Goal: Information Seeking & Learning: Find specific fact

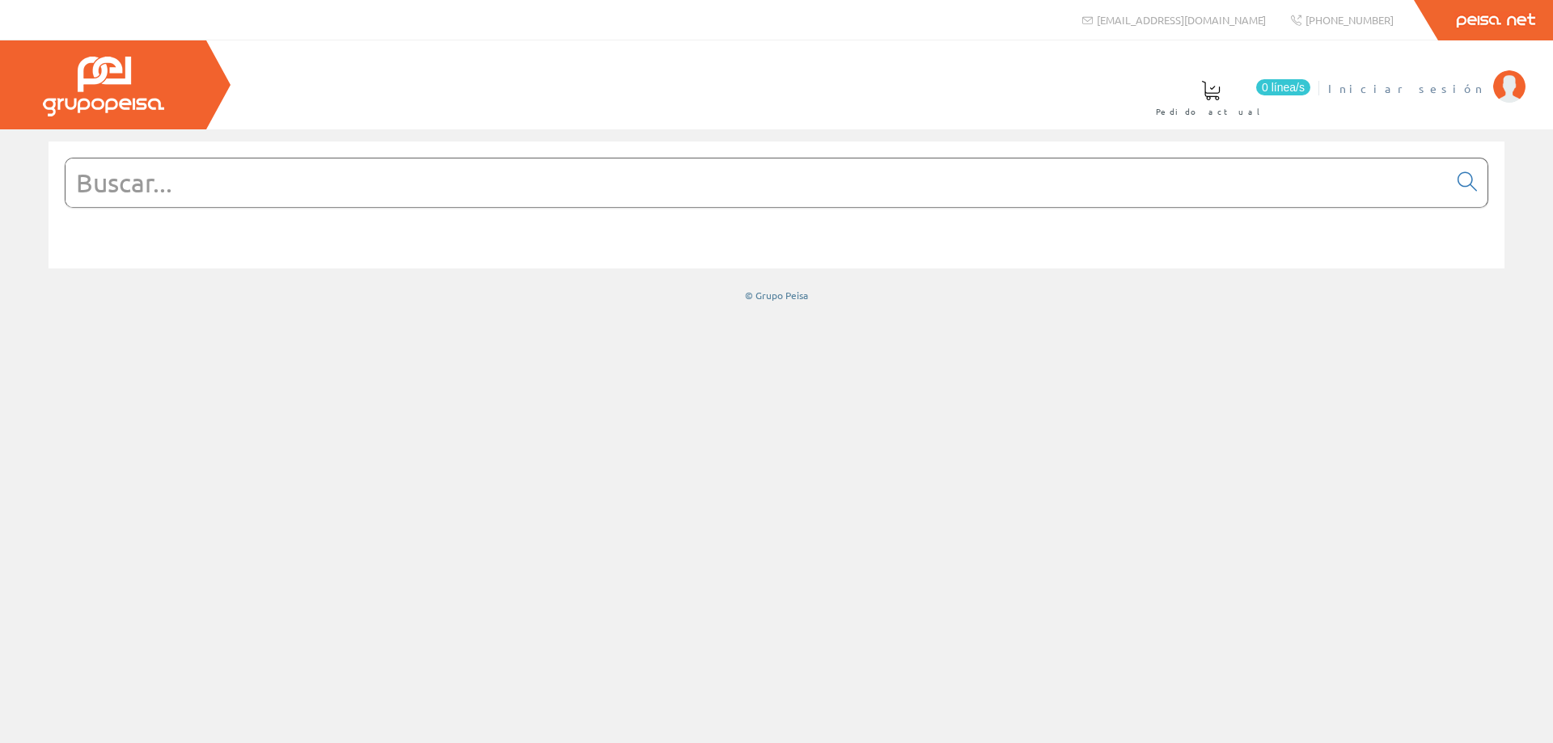
click at [1453, 88] on span "Iniciar sesión" at bounding box center [1406, 88] width 157 height 16
click at [212, 184] on input "text" at bounding box center [757, 183] width 1382 height 49
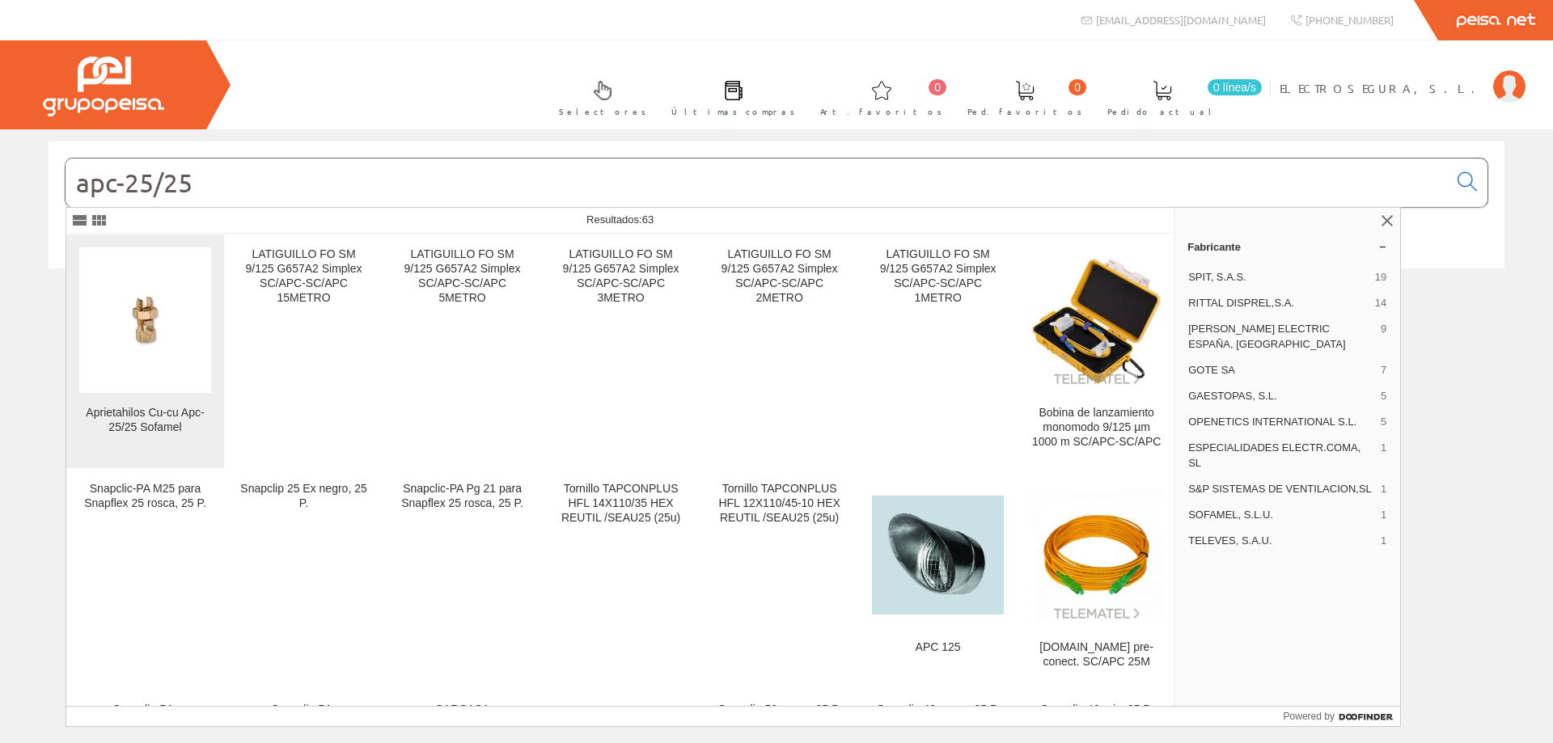
type input "apc-25/25"
click at [111, 356] on img at bounding box center [145, 320] width 132 height 132
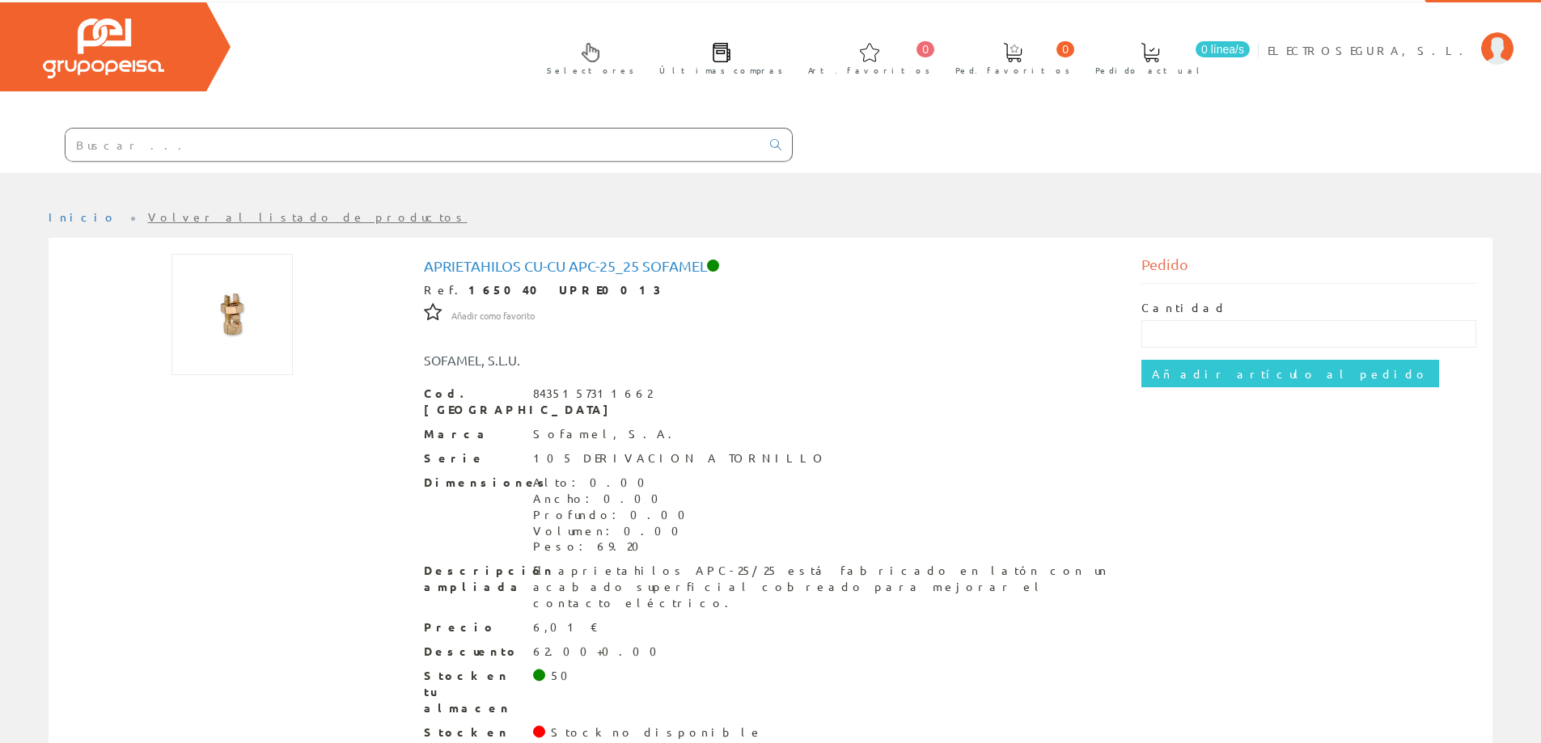
scroll to position [57, 0]
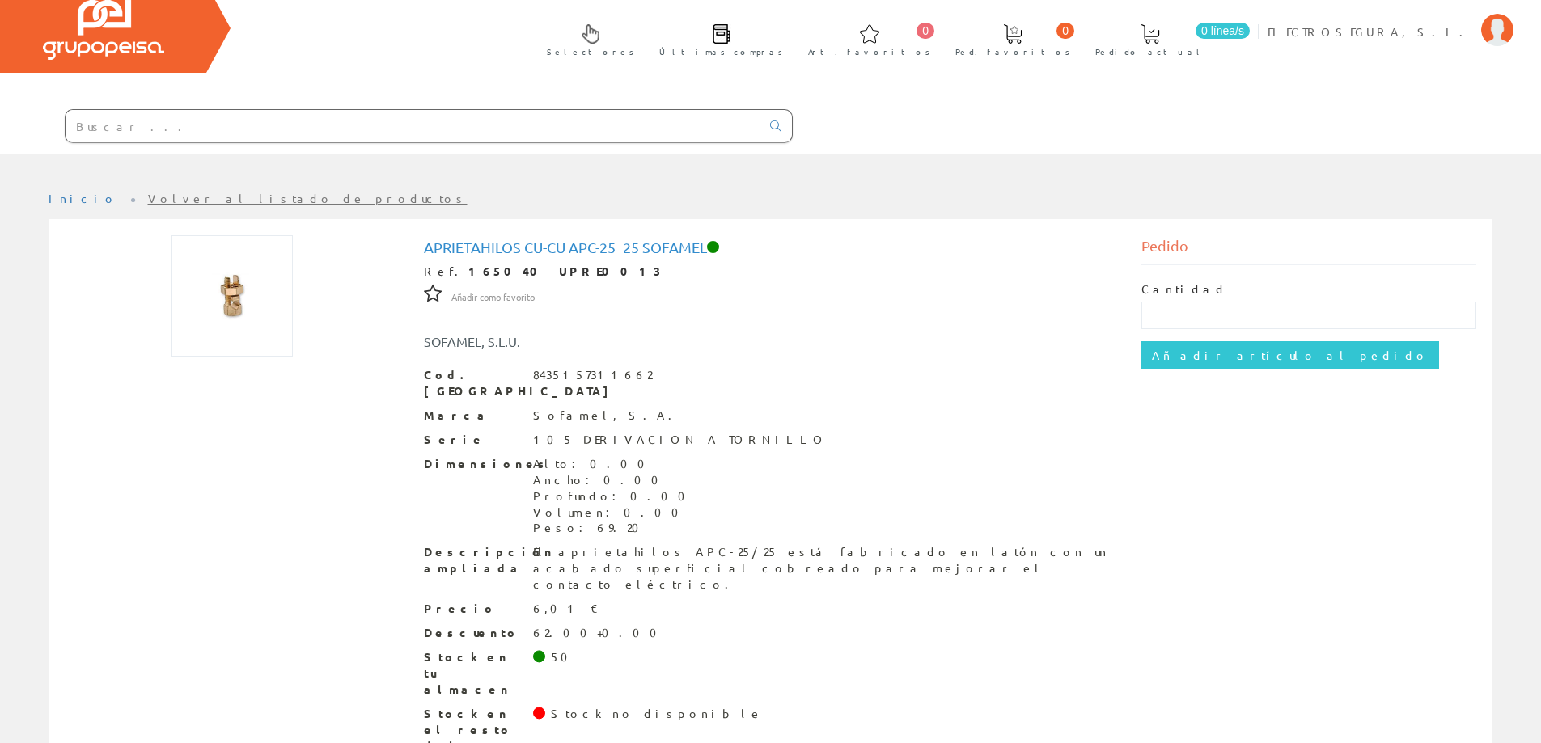
click at [137, 121] on input "text" at bounding box center [413, 126] width 695 height 32
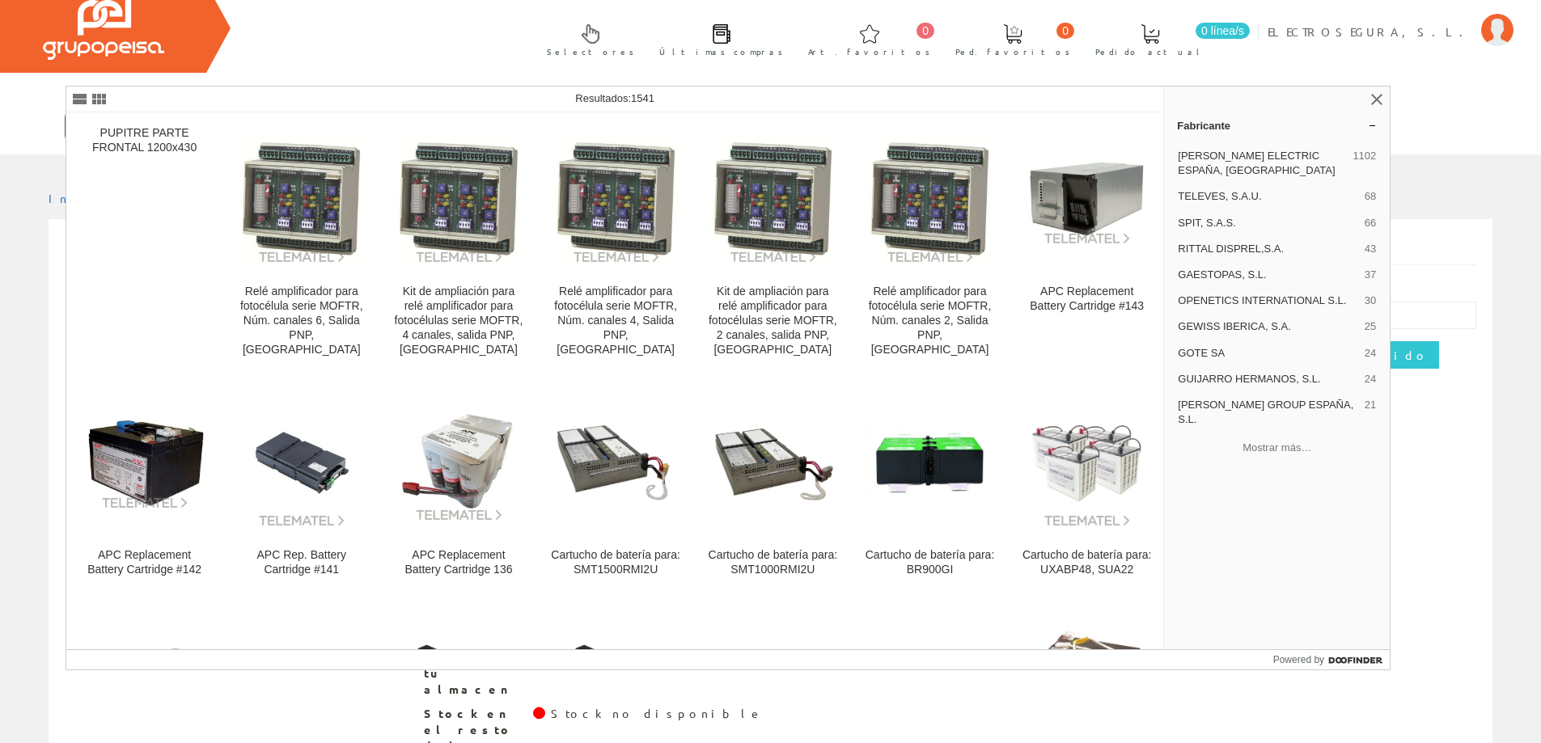
type input "apc-"
click at [247, 81] on div "Selectores Últimas compras 0 0" at bounding box center [770, 69] width 1541 height 171
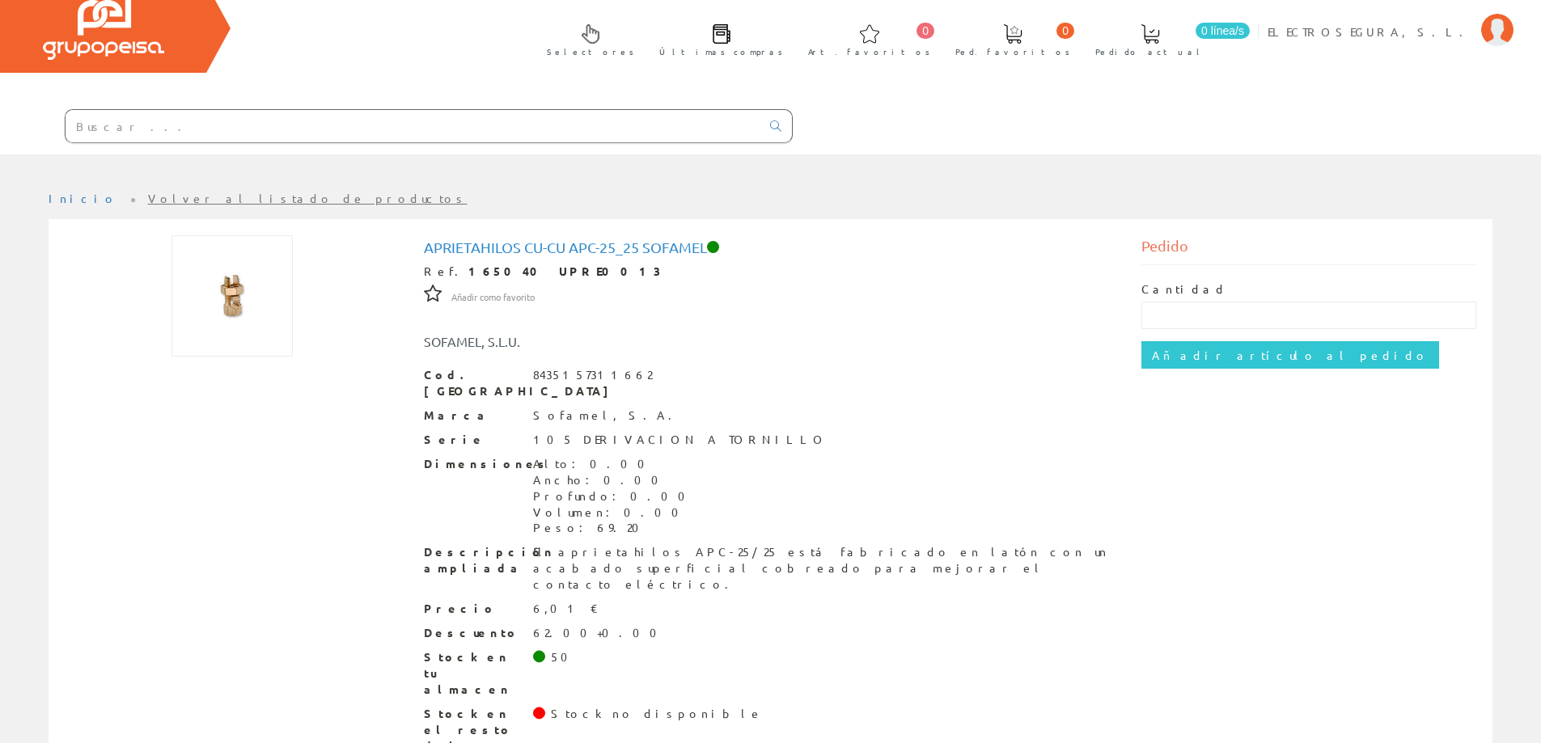
click at [154, 125] on input "text" at bounding box center [413, 126] width 695 height 32
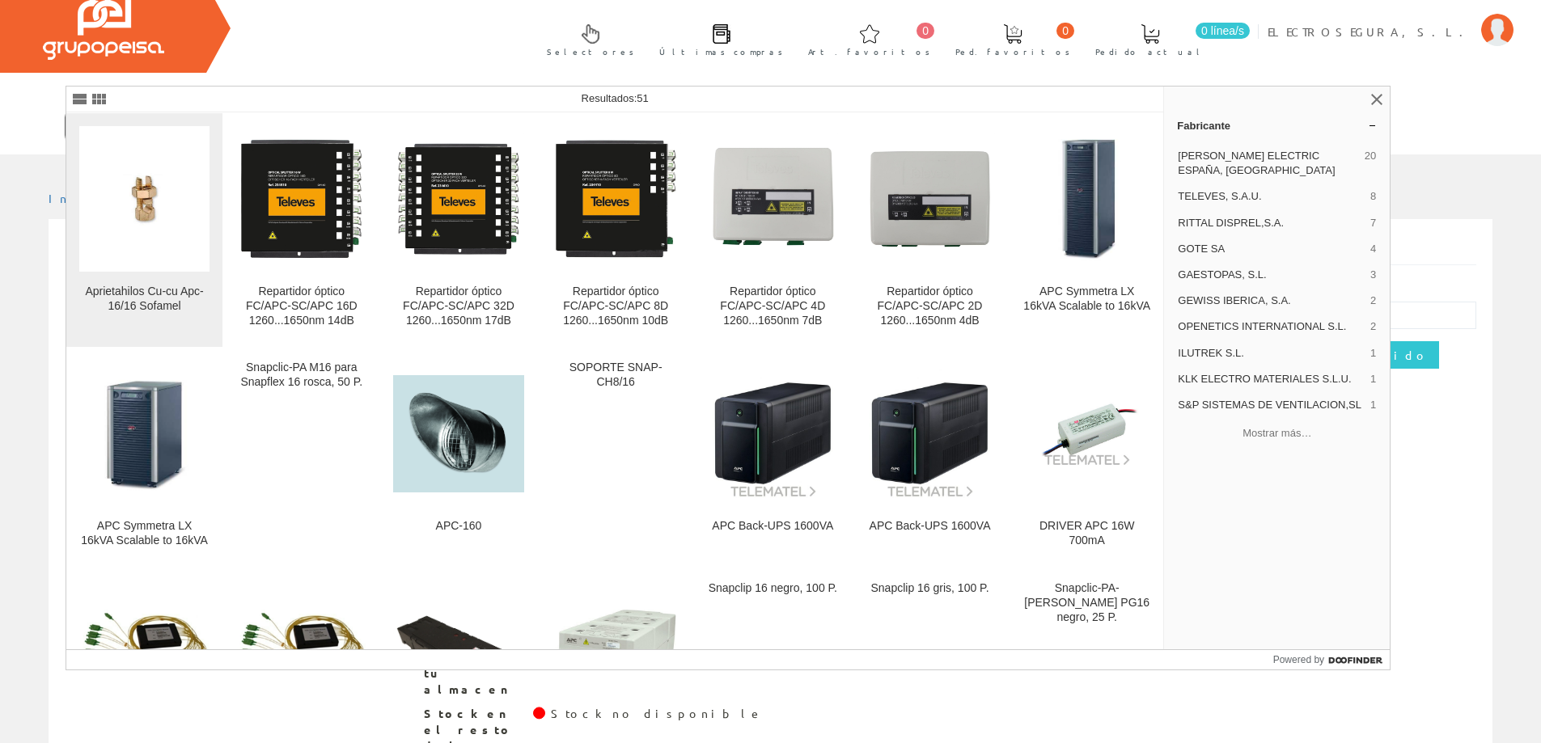
type input "apc-16/16"
click at [146, 163] on img at bounding box center [144, 198] width 130 height 130
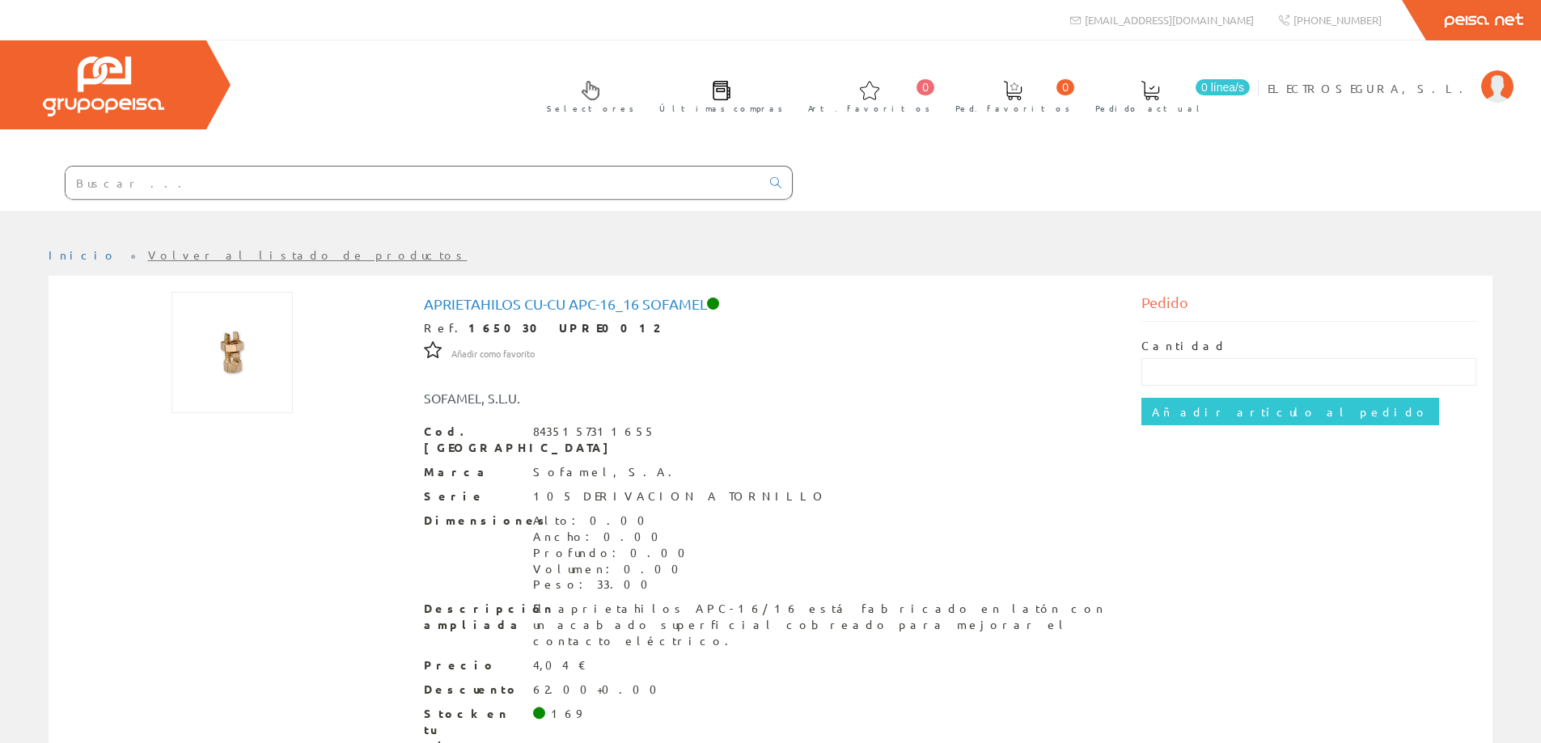
scroll to position [57, 0]
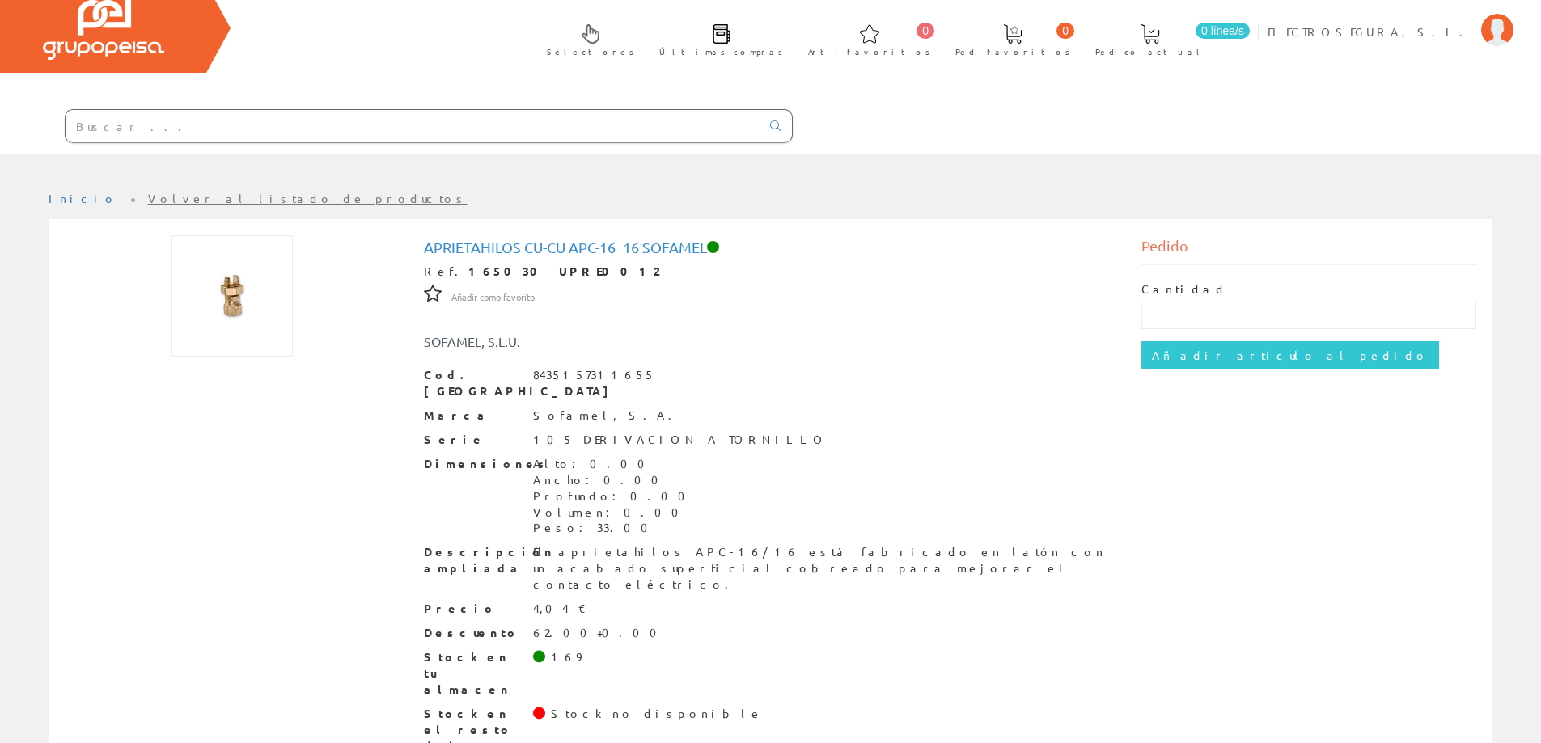
click at [162, 131] on input "text" at bounding box center [413, 126] width 695 height 32
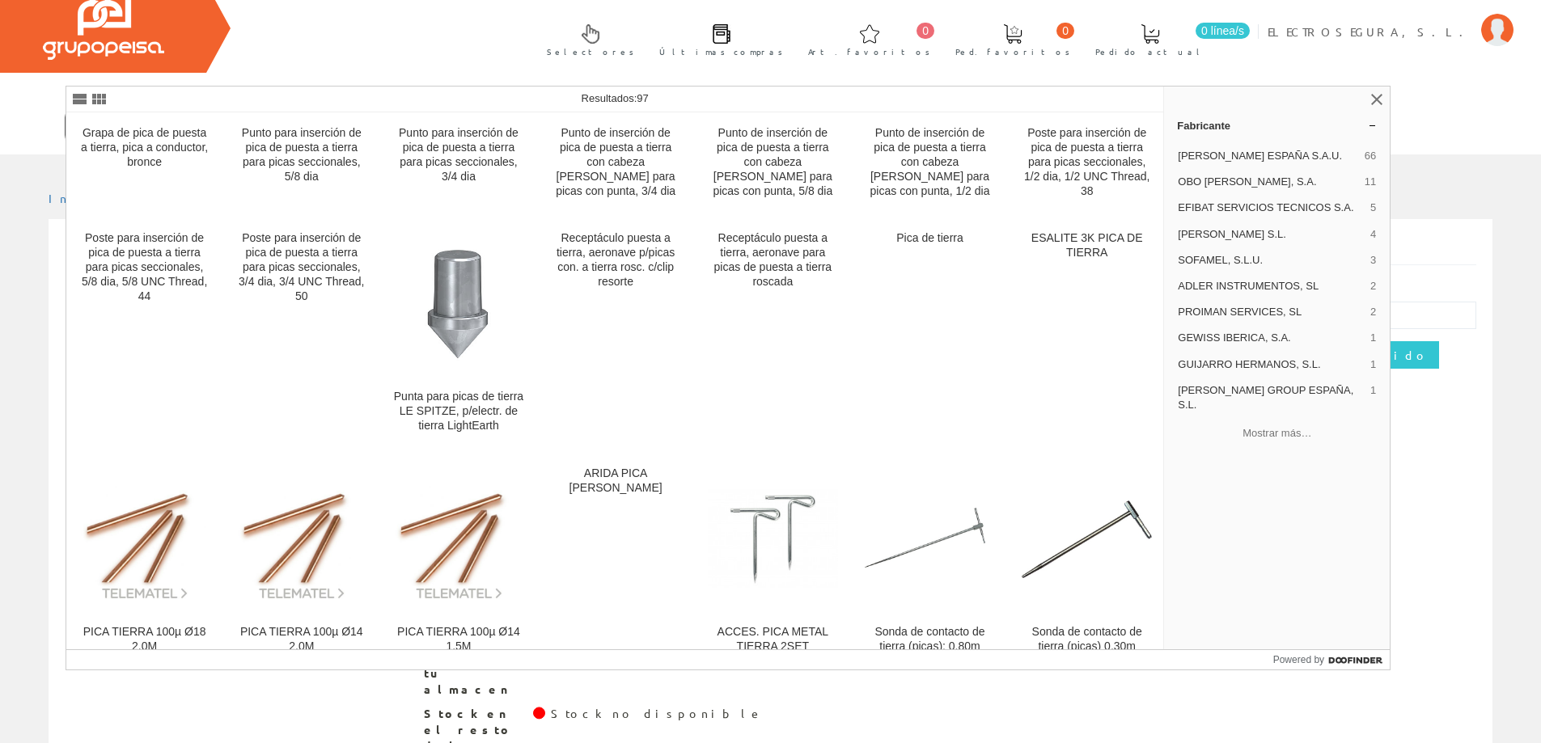
type input "PICA TIERRA"
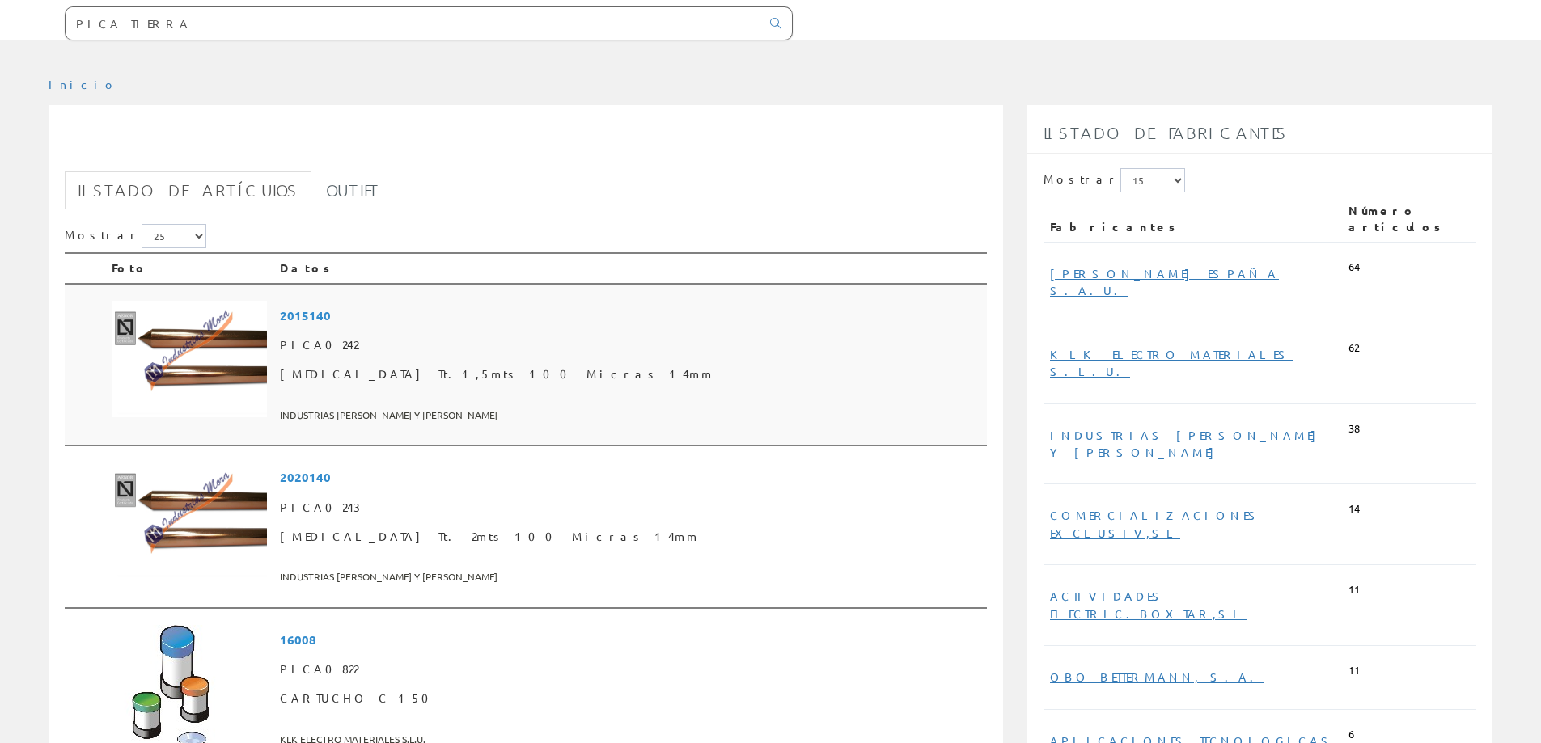
scroll to position [162, 0]
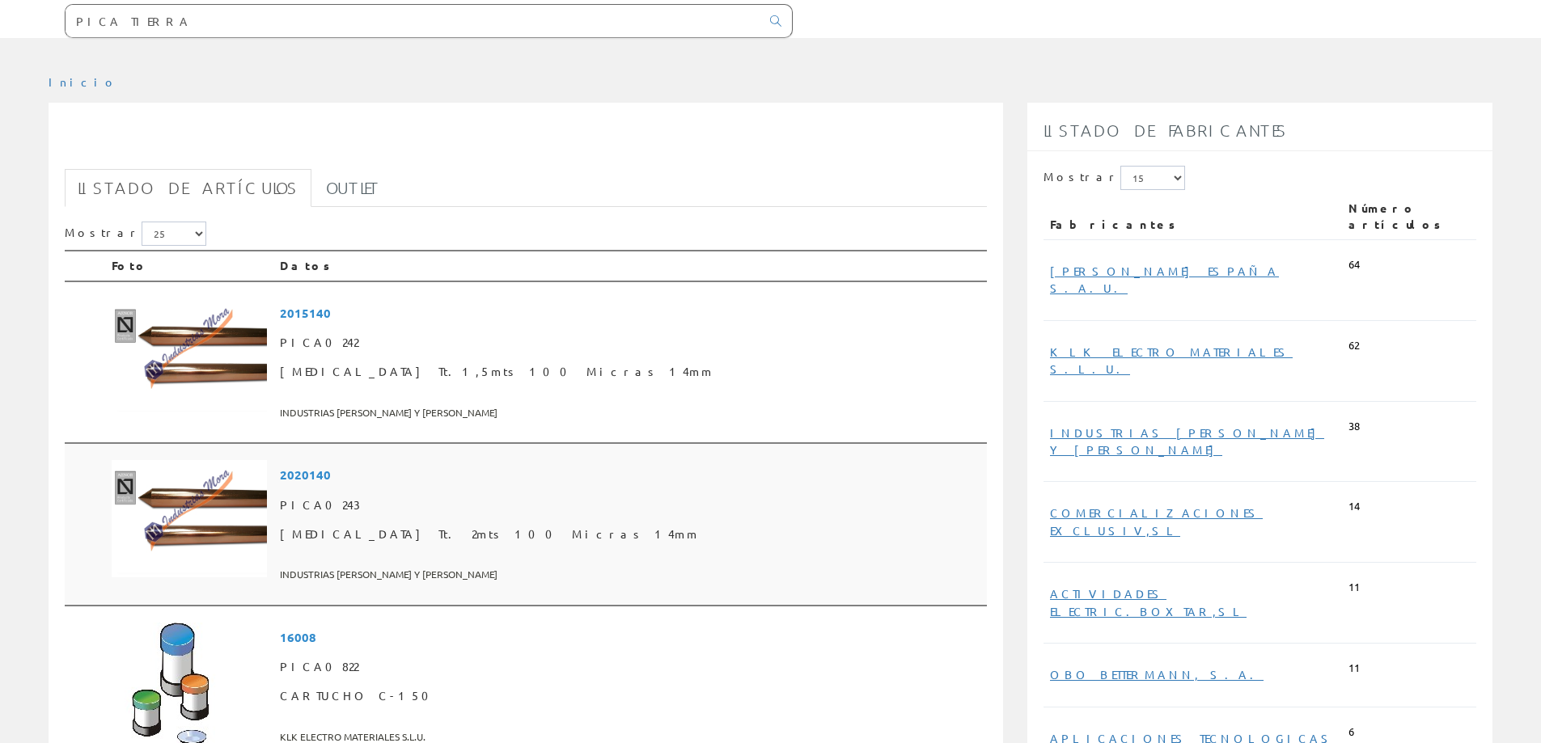
click at [388, 480] on span "2020140" at bounding box center [630, 475] width 700 height 30
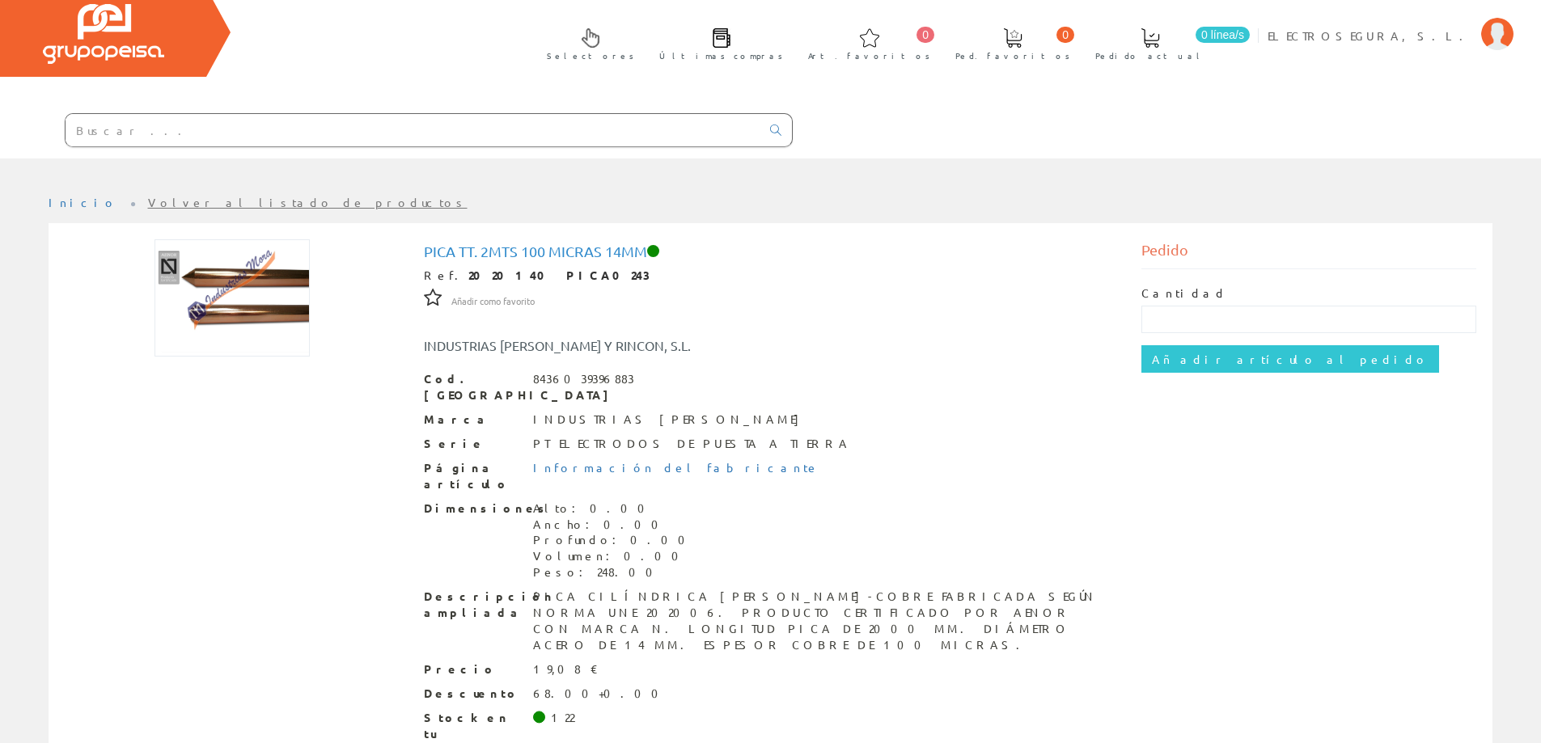
scroll to position [81, 0]
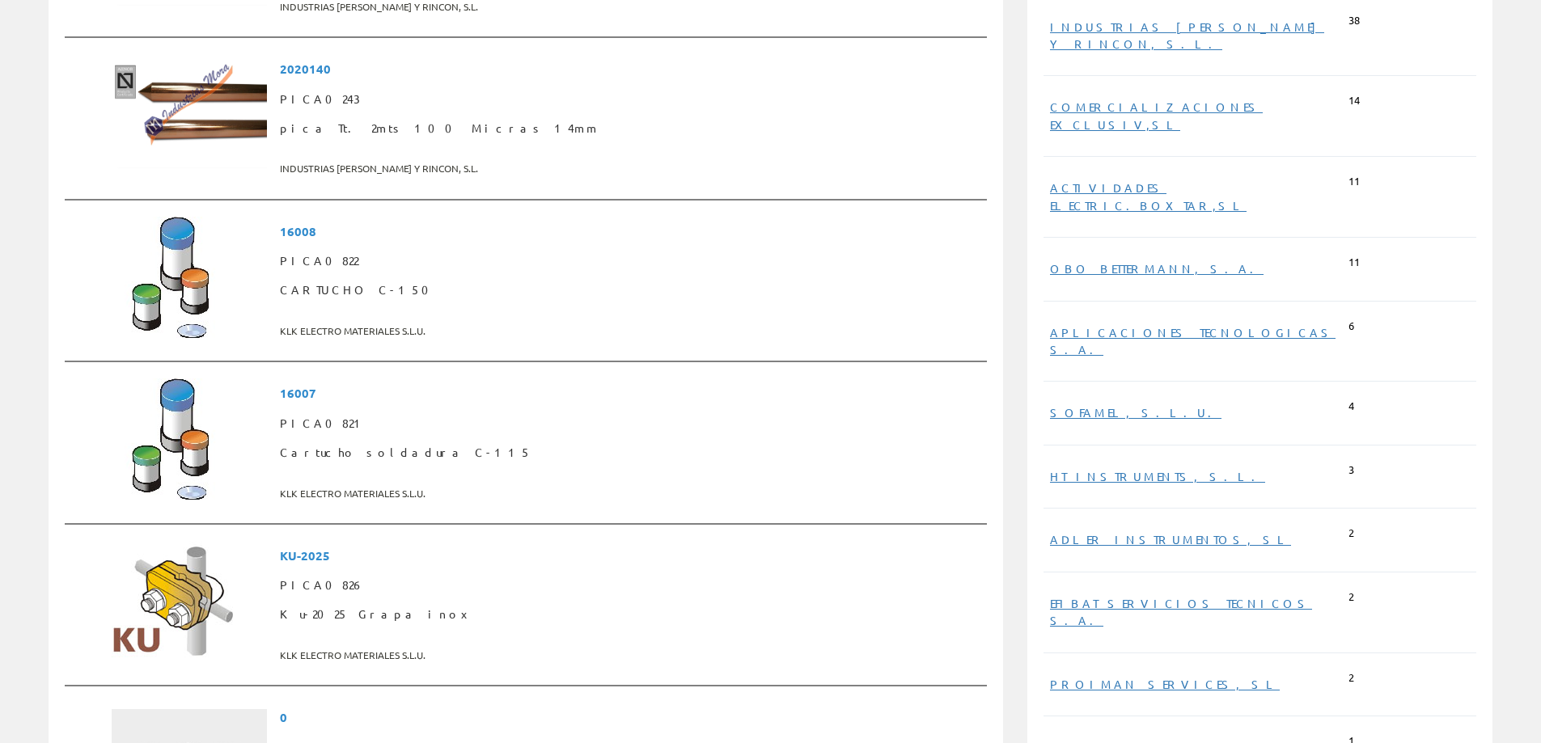
scroll to position [561, 0]
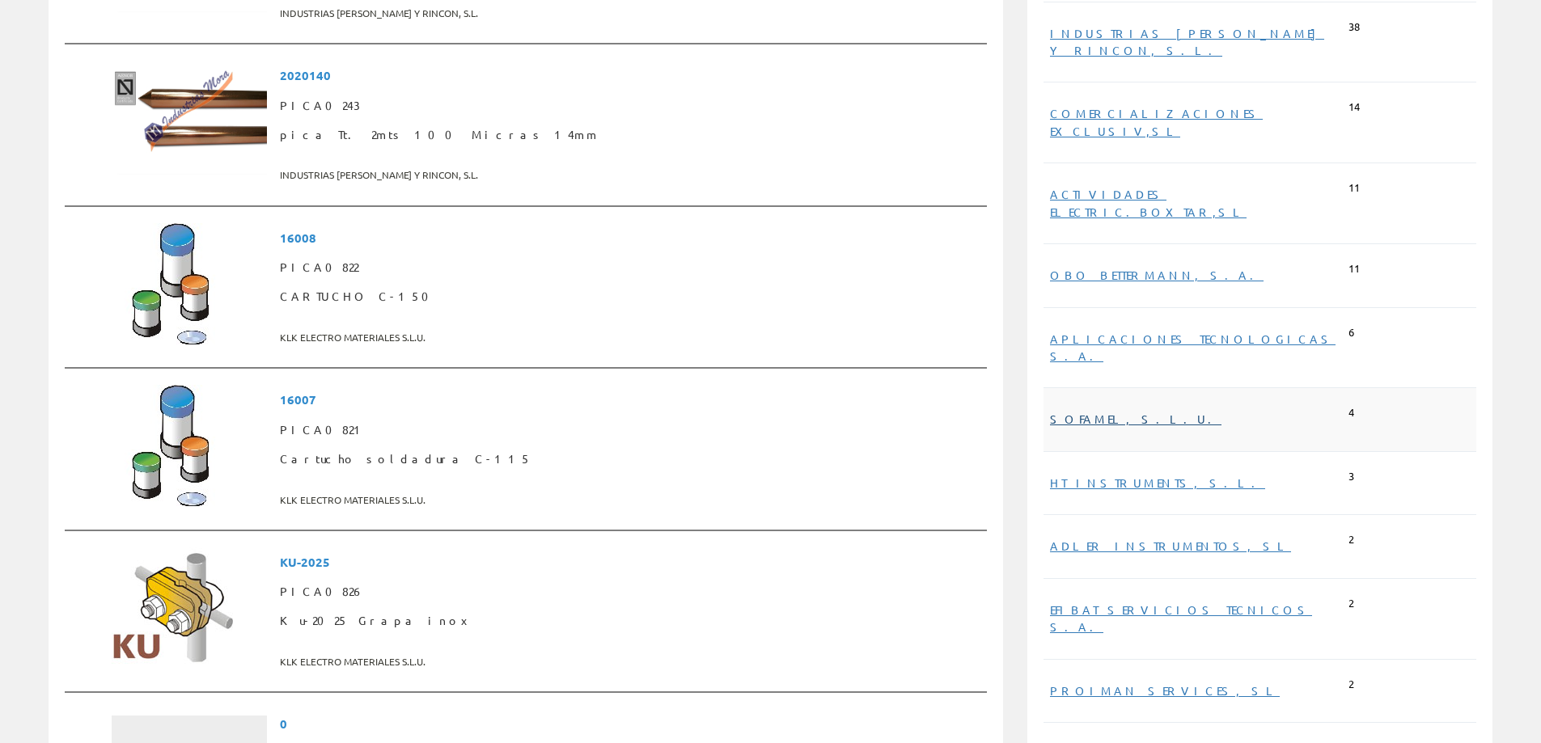
click at [1100, 412] on link "SOFAMEL, S.L.U." at bounding box center [1135, 419] width 171 height 15
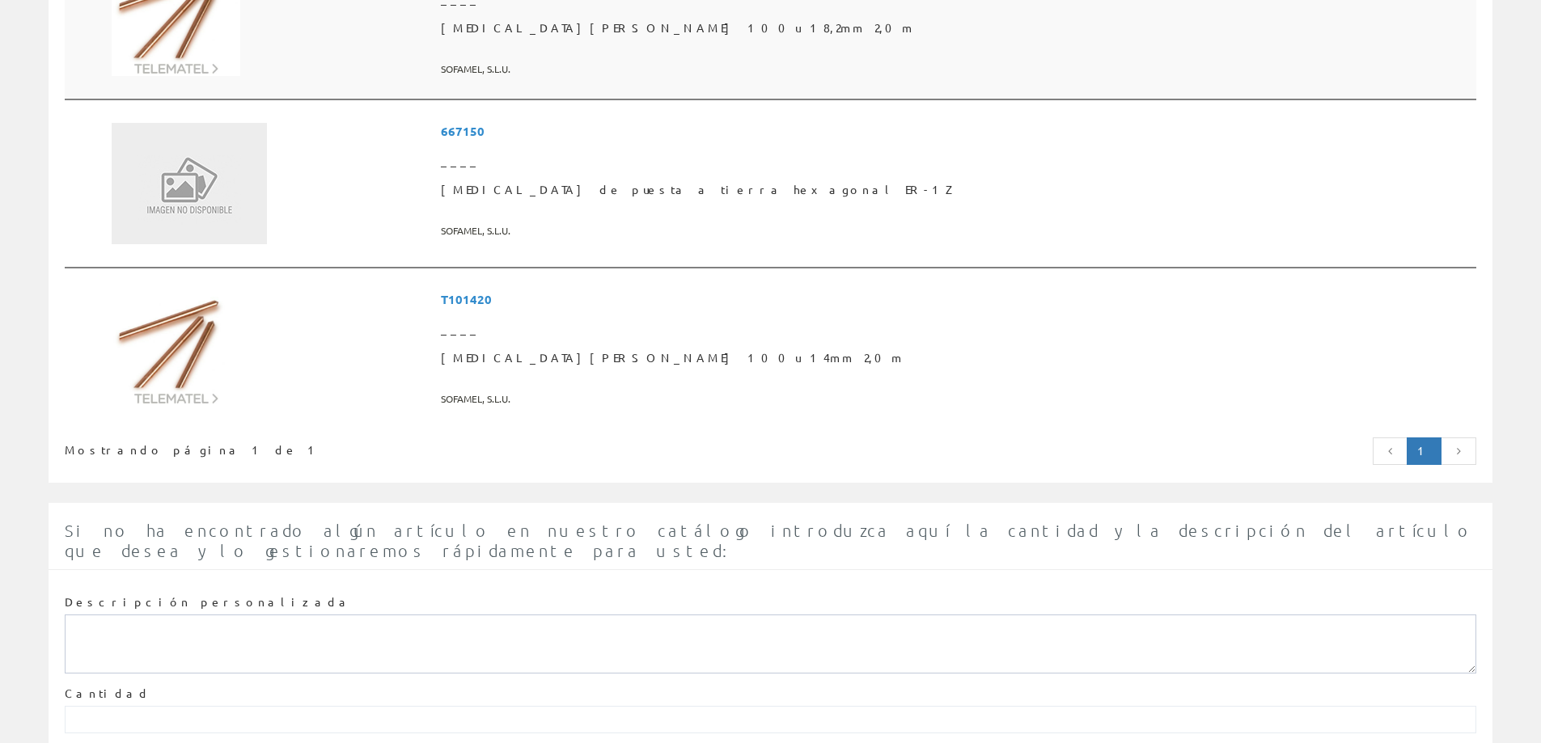
scroll to position [647, 0]
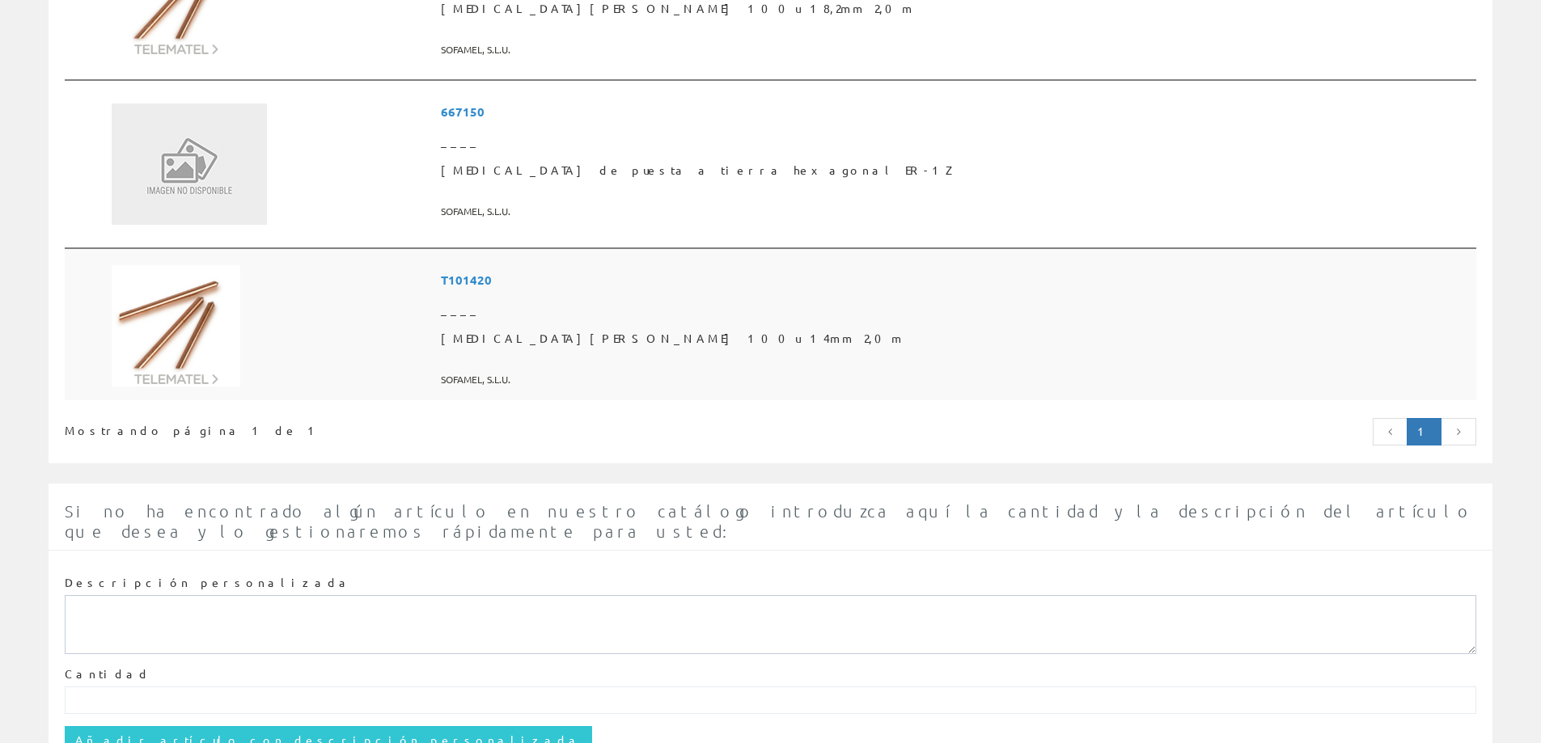
click at [741, 281] on span "T101420" at bounding box center [955, 280] width 1029 height 30
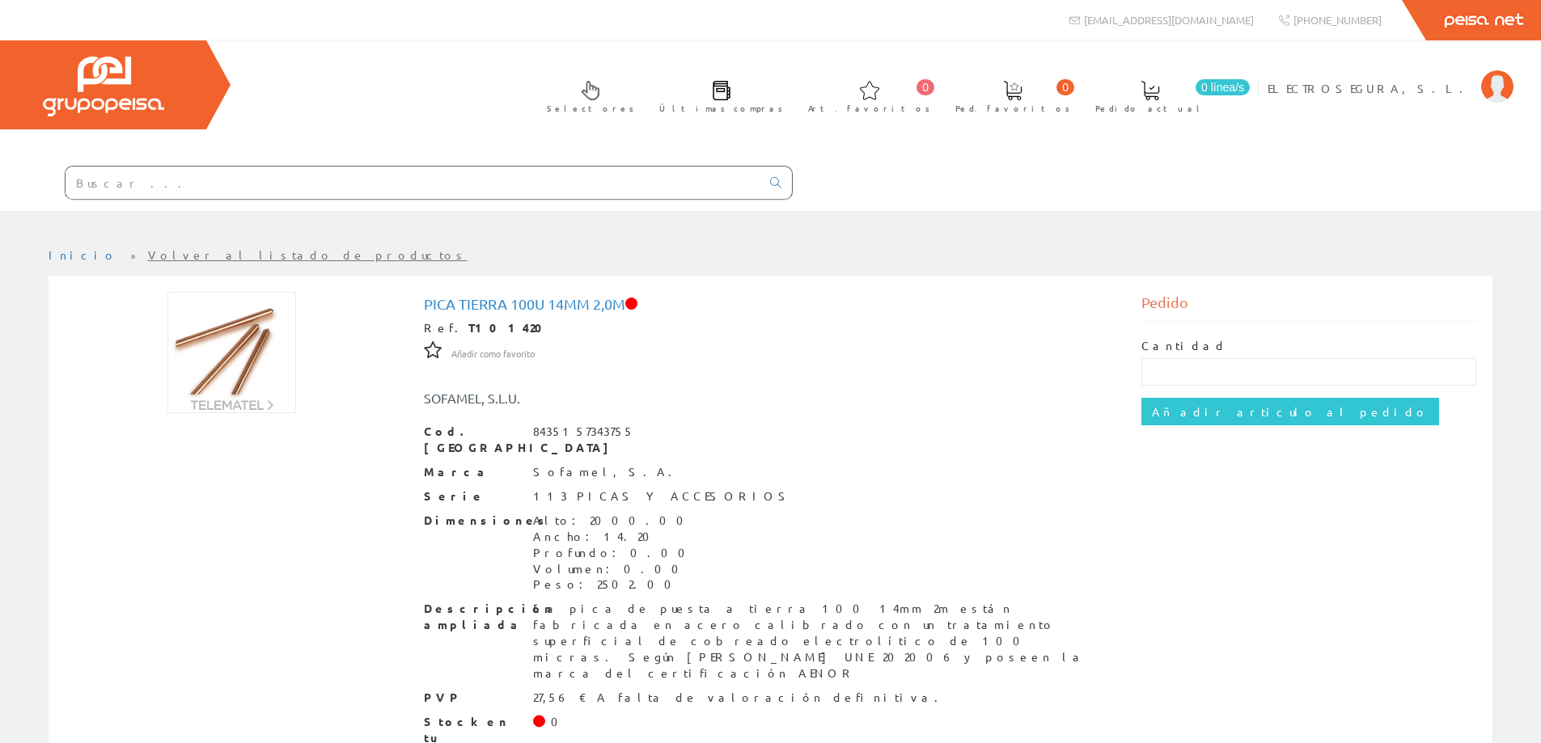
click at [273, 186] on input "text" at bounding box center [413, 183] width 695 height 32
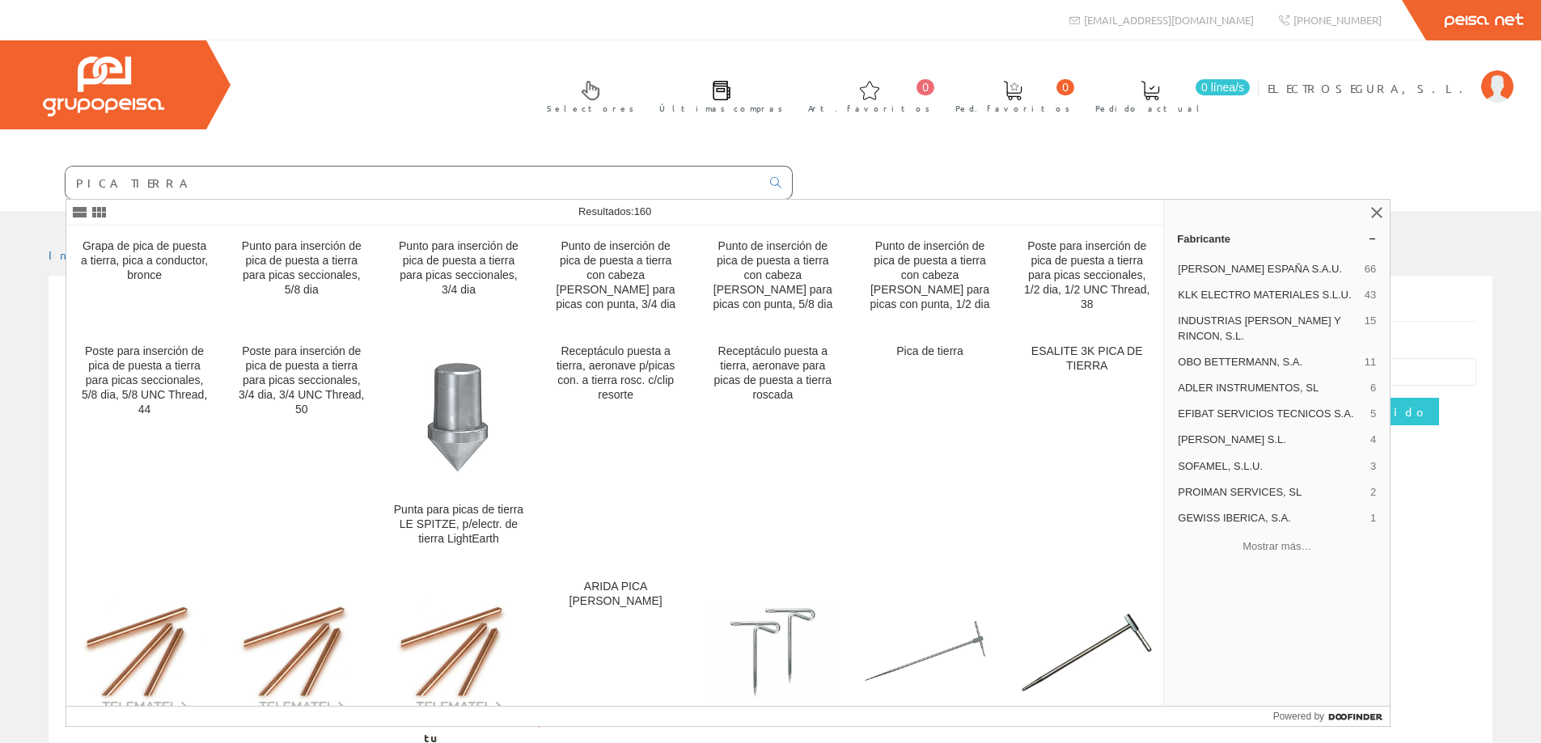
type input "PICA TIERRA"
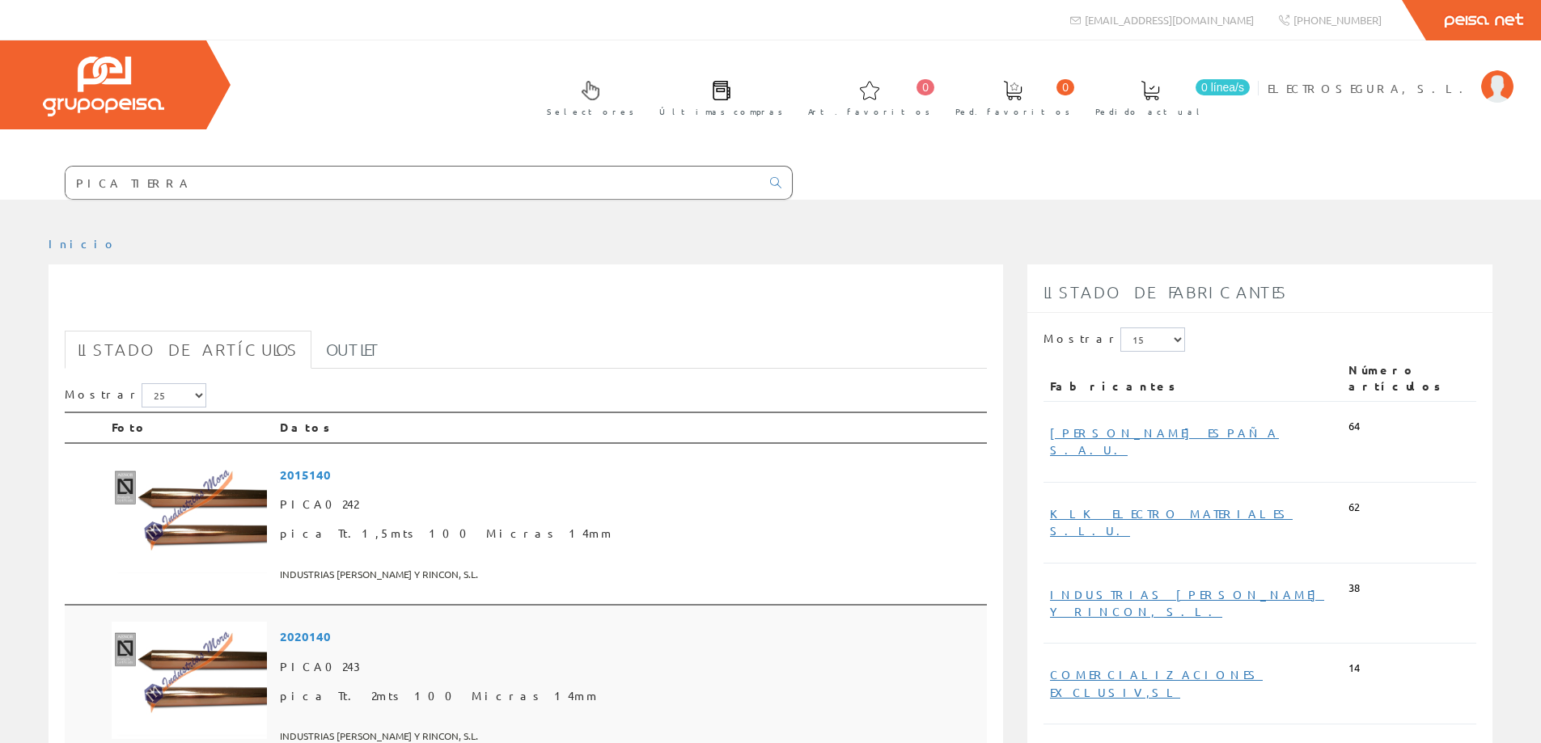
click at [393, 654] on span "PICA0243" at bounding box center [630, 667] width 700 height 29
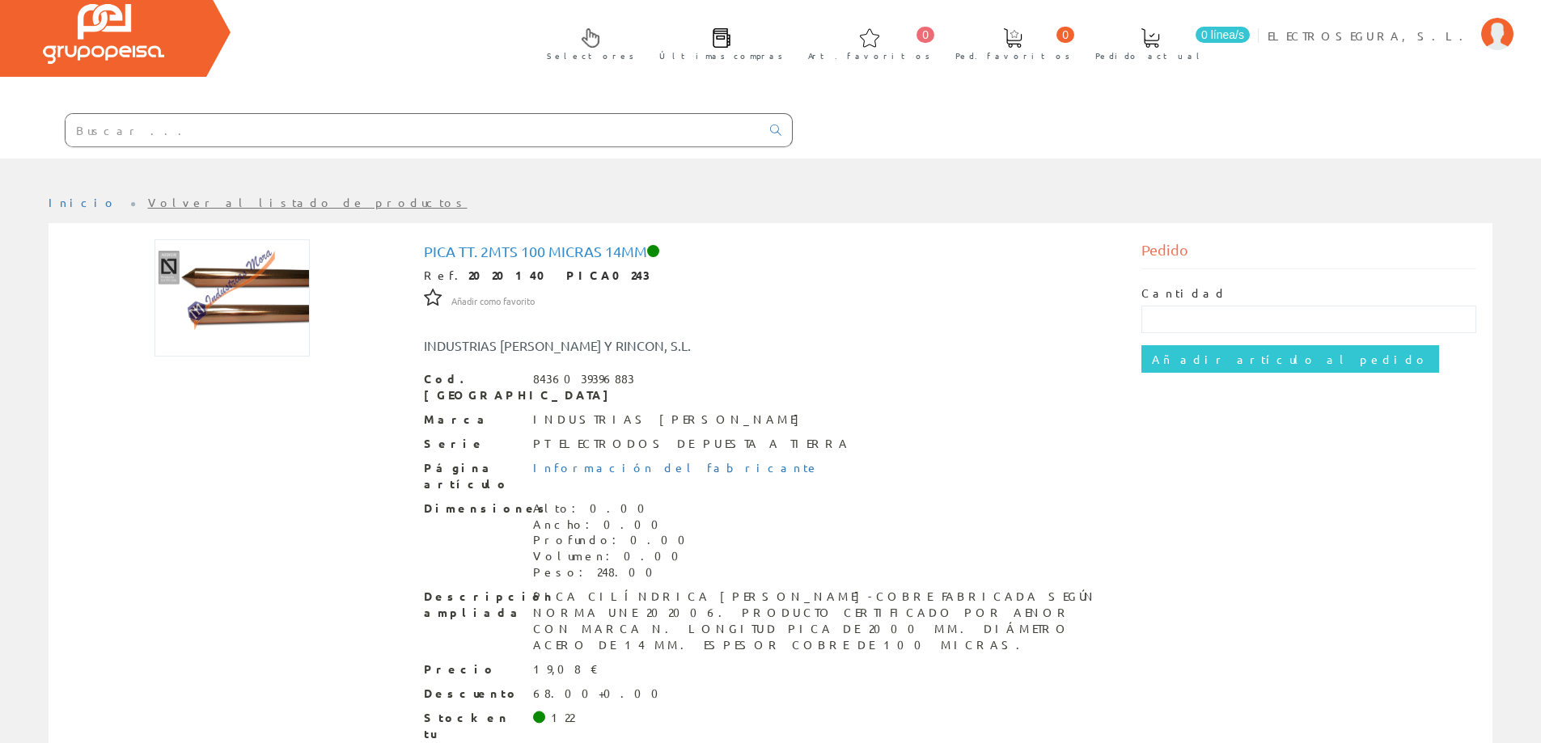
scroll to position [81, 0]
